Goal: Complete application form

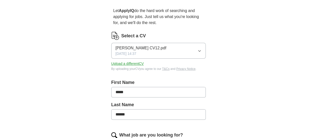
scroll to position [90, 0]
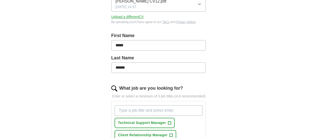
click at [138, 105] on input "What job are you looking for?" at bounding box center [159, 110] width 88 height 11
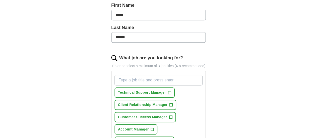
scroll to position [120, 0]
click at [153, 90] on span "Technical Support Manager" at bounding box center [142, 92] width 48 height 5
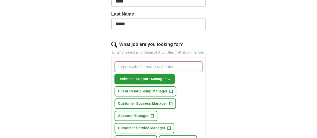
scroll to position [134, 0]
click at [168, 126] on span "+" at bounding box center [169, 128] width 3 height 4
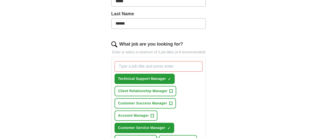
click at [157, 135] on button "Support Manager +" at bounding box center [136, 140] width 42 height 10
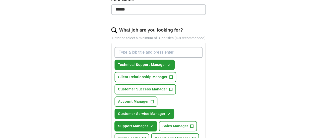
scroll to position [152, 0]
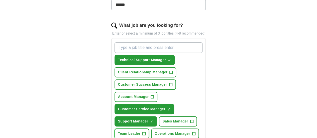
click at [149, 129] on button "Team Leader +" at bounding box center [132, 134] width 35 height 10
drag, startPoint x: 114, startPoint y: 125, endPoint x: 275, endPoint y: 68, distance: 169.9
click at [270, 72] on div "ApplyIQ Let ApplyIQ do the hard work of searching and applying for jobs. Just t…" at bounding box center [158, 73] width 257 height 421
click at [137, 42] on input "What job are you looking for?" at bounding box center [159, 47] width 88 height 11
type input "escalations manager"
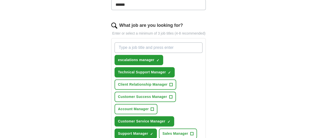
click at [170, 83] on span "+" at bounding box center [171, 85] width 3 height 4
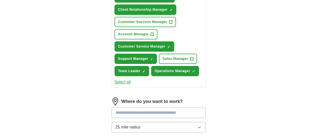
scroll to position [244, 0]
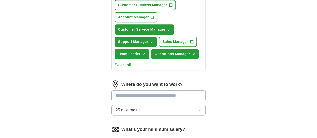
click at [164, 91] on input at bounding box center [158, 96] width 95 height 11
type input "**********"
click at [143, 91] on input "**********" at bounding box center [158, 96] width 95 height 11
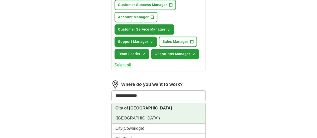
click at [141, 116] on span "([GEOGRAPHIC_DATA])" at bounding box center [138, 118] width 44 height 4
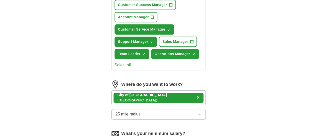
click at [164, 109] on button "25 mile radius" at bounding box center [158, 114] width 95 height 11
click at [122, 133] on span "5 mile radius" at bounding box center [127, 136] width 23 height 6
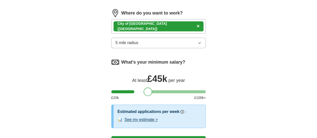
drag, startPoint x: 105, startPoint y: 59, endPoint x: 138, endPoint y: 64, distance: 33.5
click at [144, 88] on div at bounding box center [148, 92] width 9 height 9
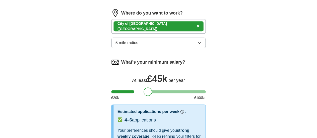
select select "**"
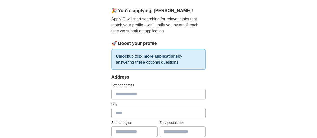
scroll to position [47, 0]
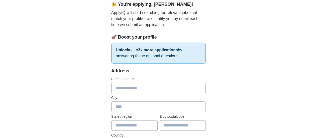
click at [125, 86] on input "text" at bounding box center [158, 88] width 95 height 11
type input "**********"
type input "******"
type input "********"
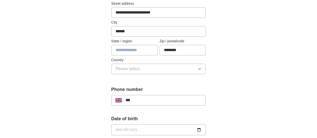
scroll to position [123, 0]
click at [127, 70] on span "Please select..." at bounding box center [129, 69] width 27 height 6
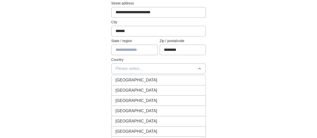
click at [127, 80] on span "[GEOGRAPHIC_DATA]" at bounding box center [137, 80] width 42 height 6
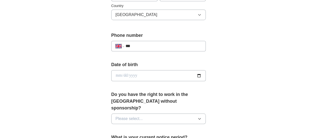
scroll to position [177, 0]
click at [146, 47] on input "***" at bounding box center [164, 46] width 76 height 6
type input "**********"
click at [126, 73] on input "date" at bounding box center [158, 75] width 95 height 11
type input "**********"
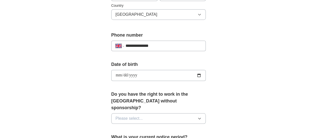
click at [131, 113] on button "Please select..." at bounding box center [158, 118] width 95 height 11
click at [112, 125] on li "Yes" at bounding box center [159, 130] width 94 height 10
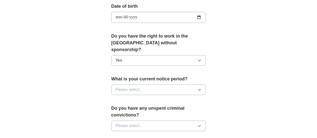
scroll to position [239, 0]
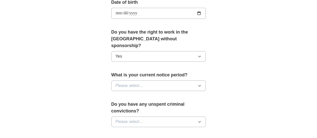
click at [133, 80] on button "Please select..." at bounding box center [158, 85] width 95 height 11
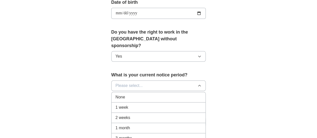
click at [126, 94] on div "None" at bounding box center [159, 97] width 86 height 6
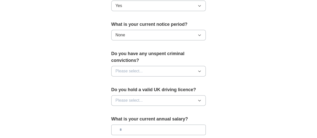
scroll to position [290, 0]
click at [141, 66] on button "Please select..." at bounding box center [158, 71] width 95 height 11
click at [122, 90] on div "No" at bounding box center [159, 93] width 86 height 6
click at [131, 95] on button "Please select..." at bounding box center [158, 100] width 95 height 11
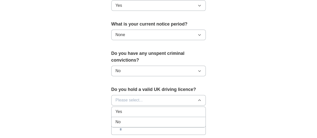
click at [123, 109] on div "Yes" at bounding box center [159, 112] width 86 height 6
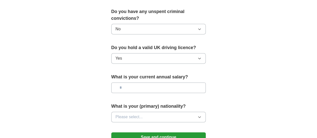
scroll to position [343, 0]
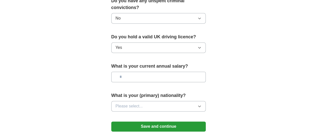
click at [140, 72] on input "text" at bounding box center [158, 77] width 95 height 11
type input "*******"
click at [147, 101] on button "Please select..." at bounding box center [158, 106] width 95 height 11
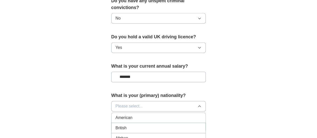
click at [114, 123] on li "British" at bounding box center [159, 128] width 94 height 10
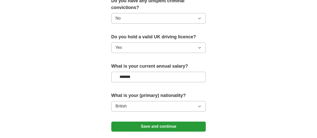
click at [158, 122] on button "Save and continue" at bounding box center [158, 127] width 95 height 10
